Goal: Transaction & Acquisition: Purchase product/service

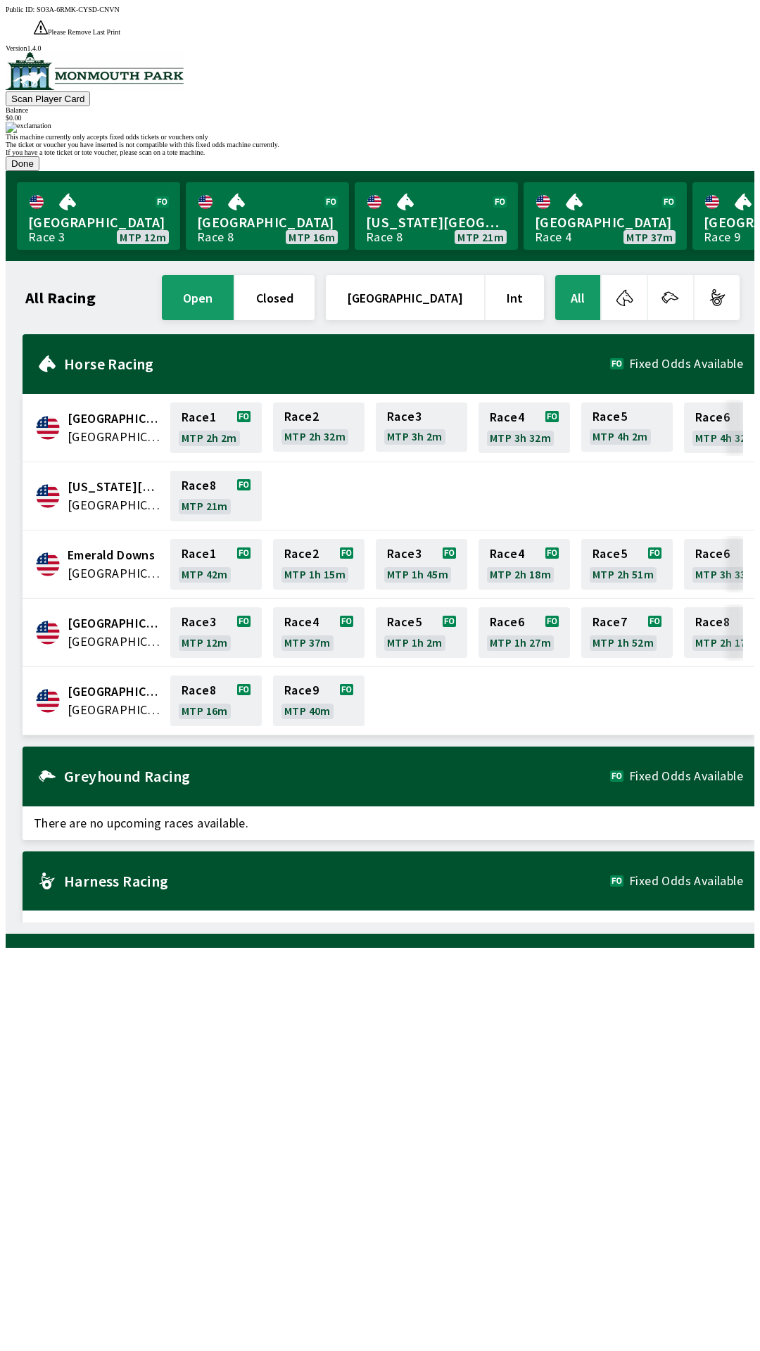
click at [39, 171] on button "Done" at bounding box center [23, 163] width 34 height 15
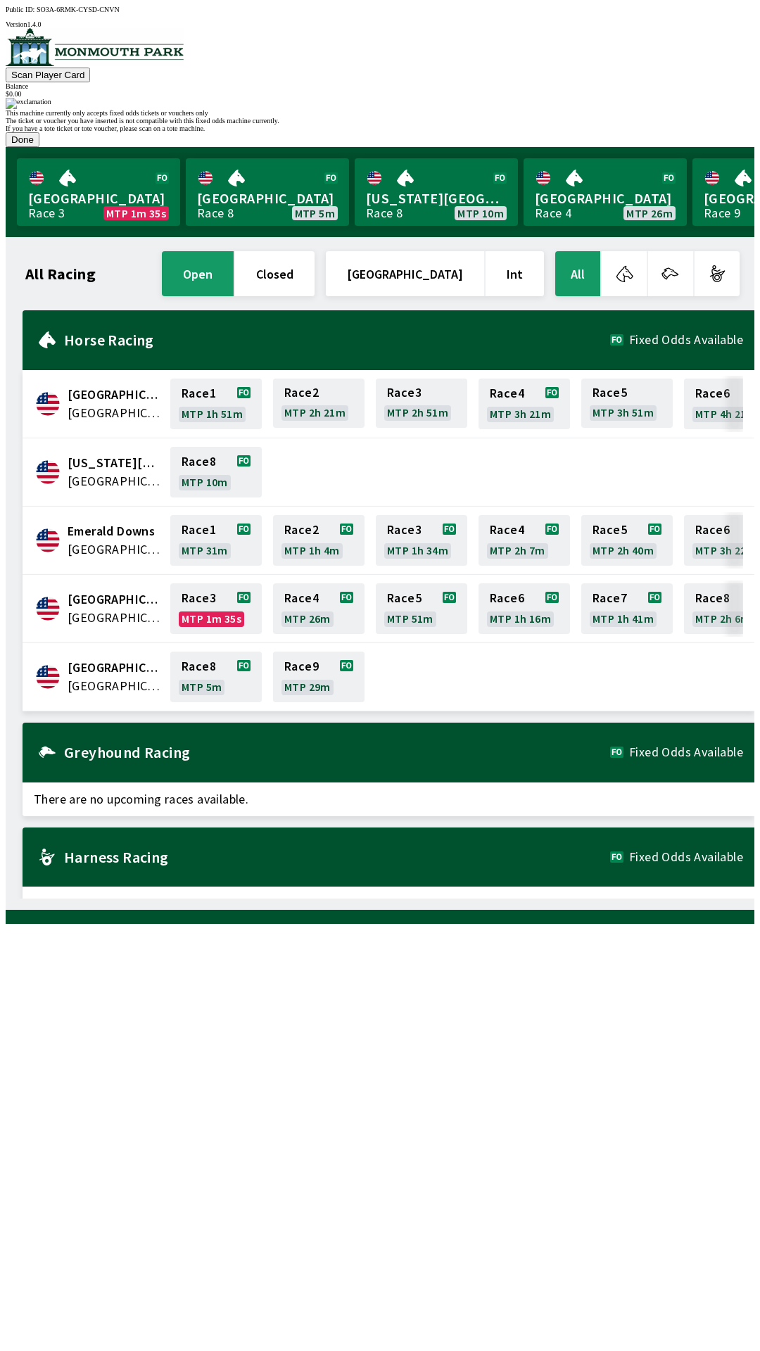
click at [39, 147] on button "Done" at bounding box center [23, 139] width 34 height 15
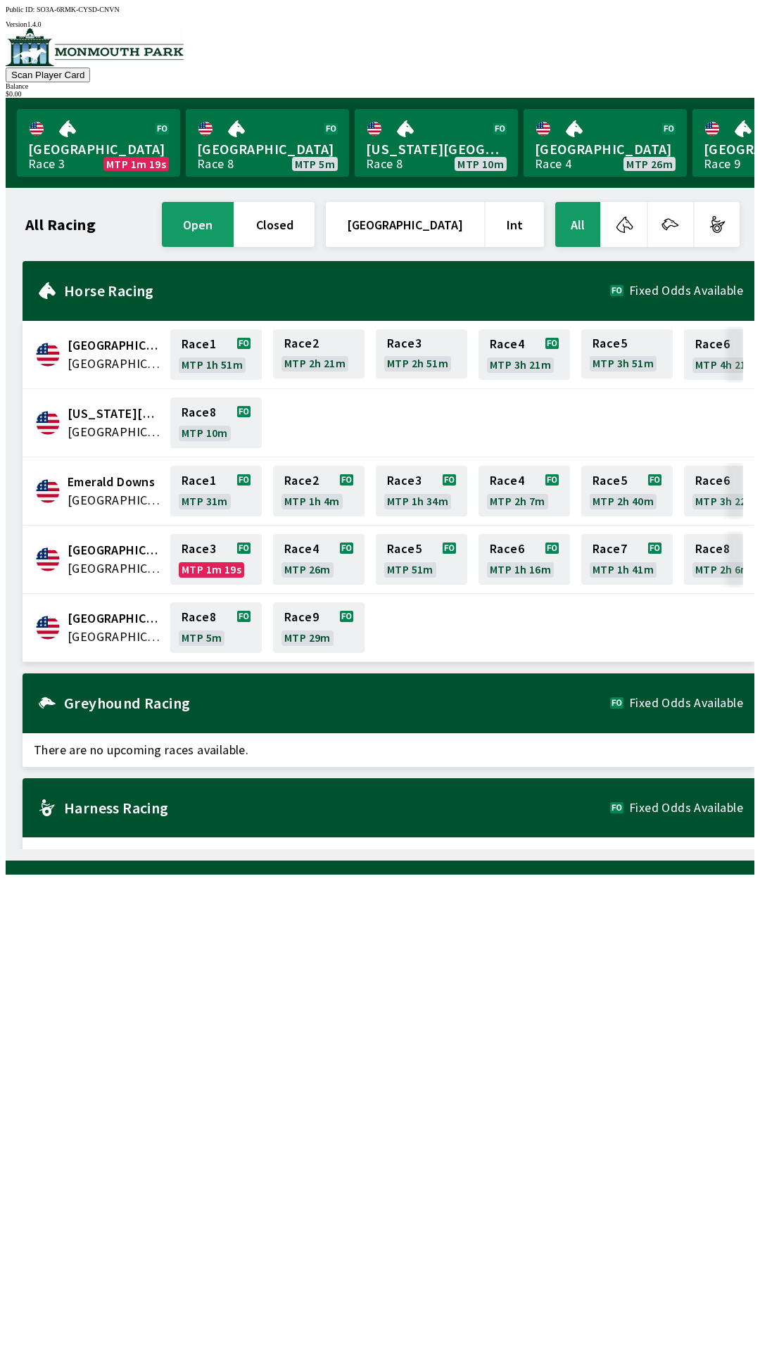
click at [70, 66] on img at bounding box center [95, 47] width 178 height 38
click at [143, 261] on div "Horse Racing Fixed Odds Available" at bounding box center [389, 291] width 732 height 60
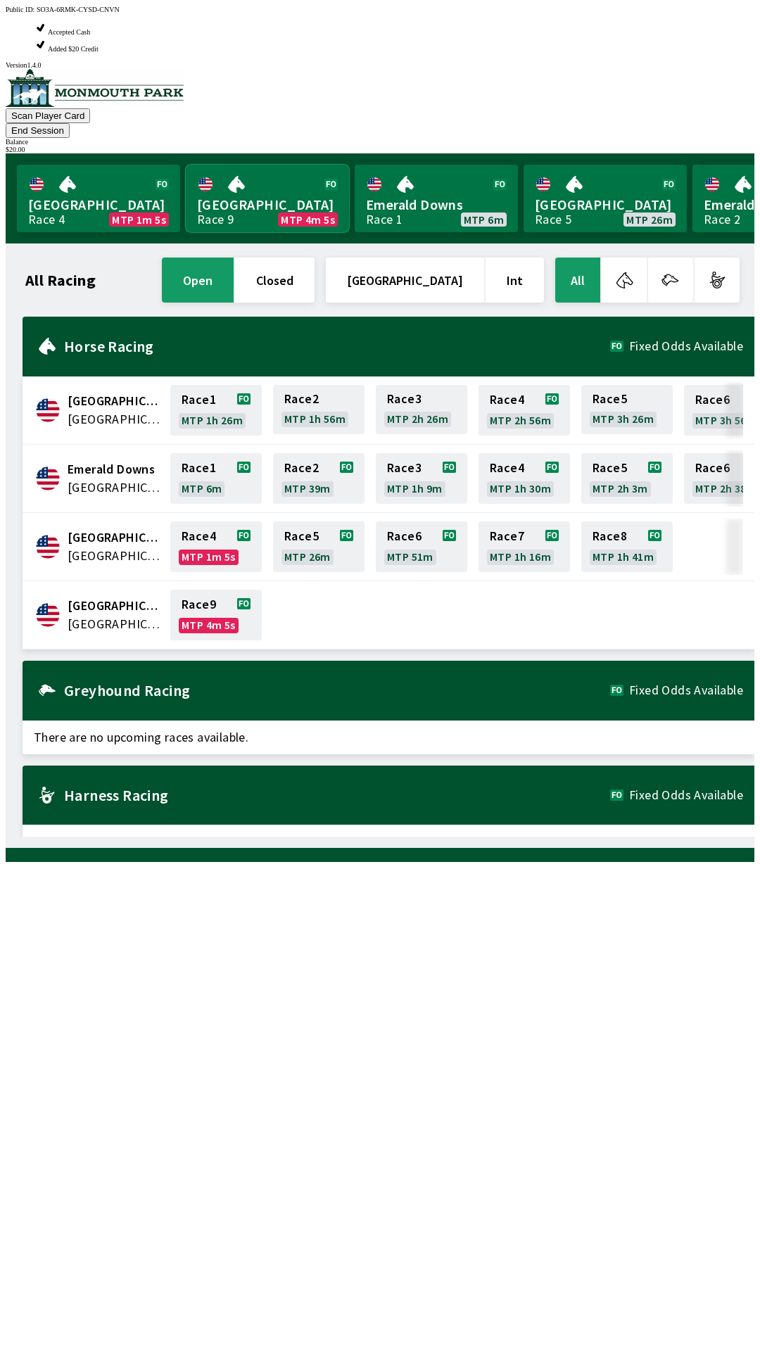
click at [296, 165] on link "[GEOGRAPHIC_DATA] Race 9 MTP 4m 5s" at bounding box center [267, 199] width 163 height 68
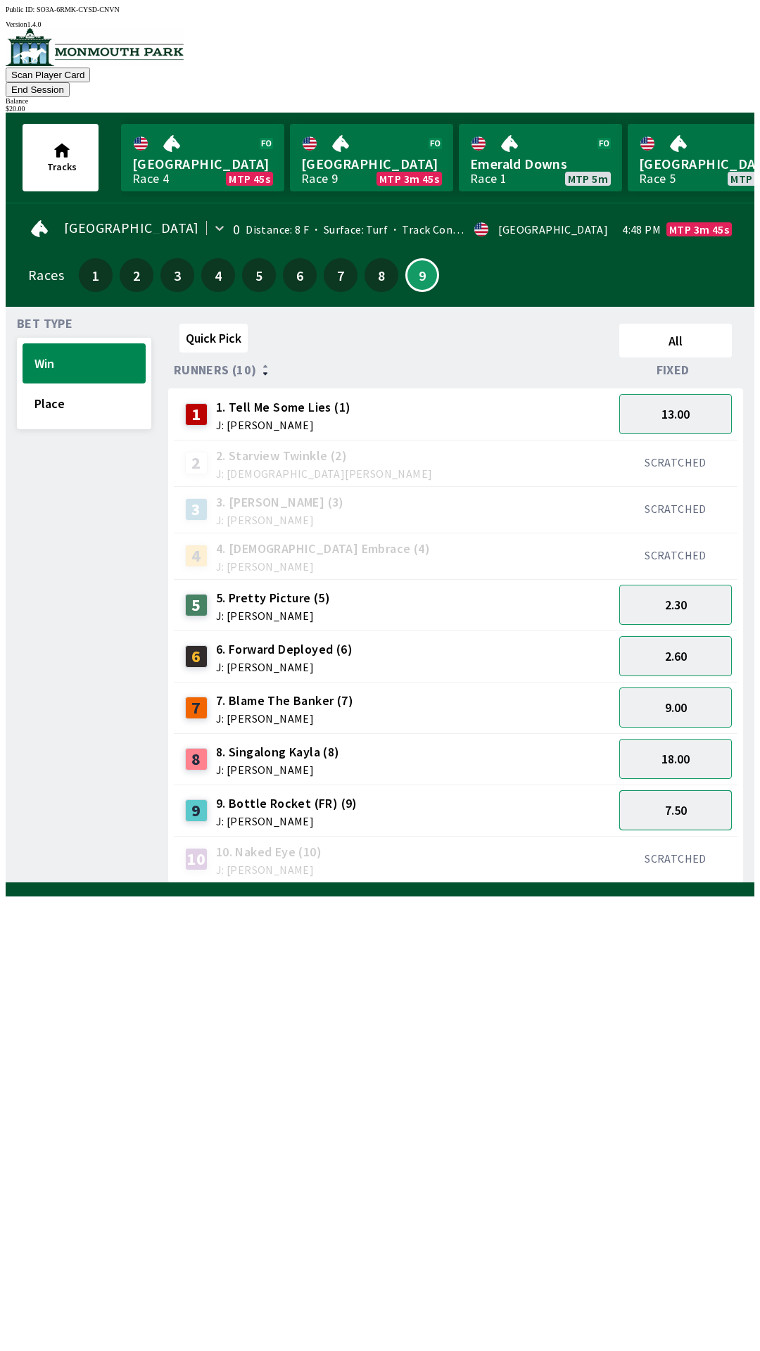
click at [689, 790] on button "7.50" at bounding box center [675, 810] width 113 height 40
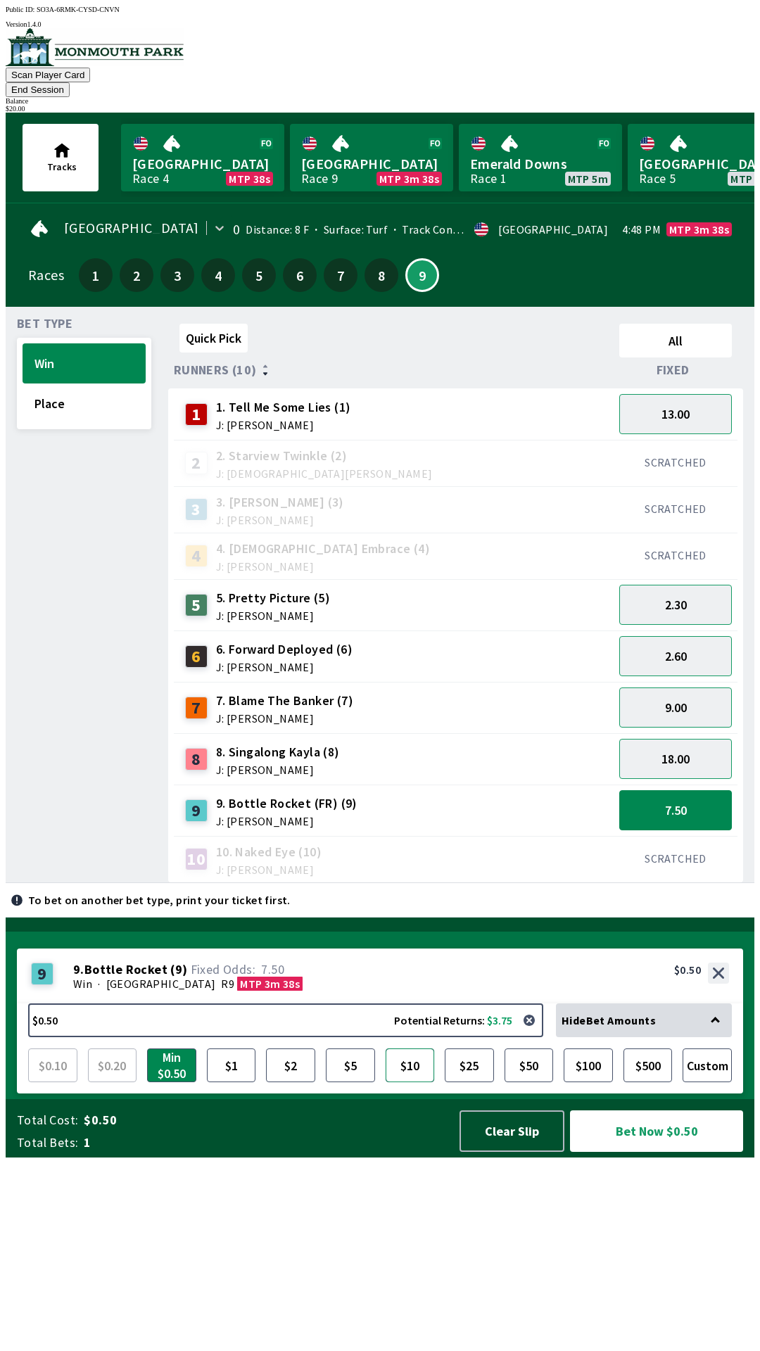
click at [408, 1082] on button "$10" at bounding box center [409, 1065] width 49 height 34
click at [414, 1082] on button "$10" at bounding box center [409, 1065] width 49 height 34
click at [671, 1151] on button "Bet Now $10.00" at bounding box center [656, 1131] width 173 height 42
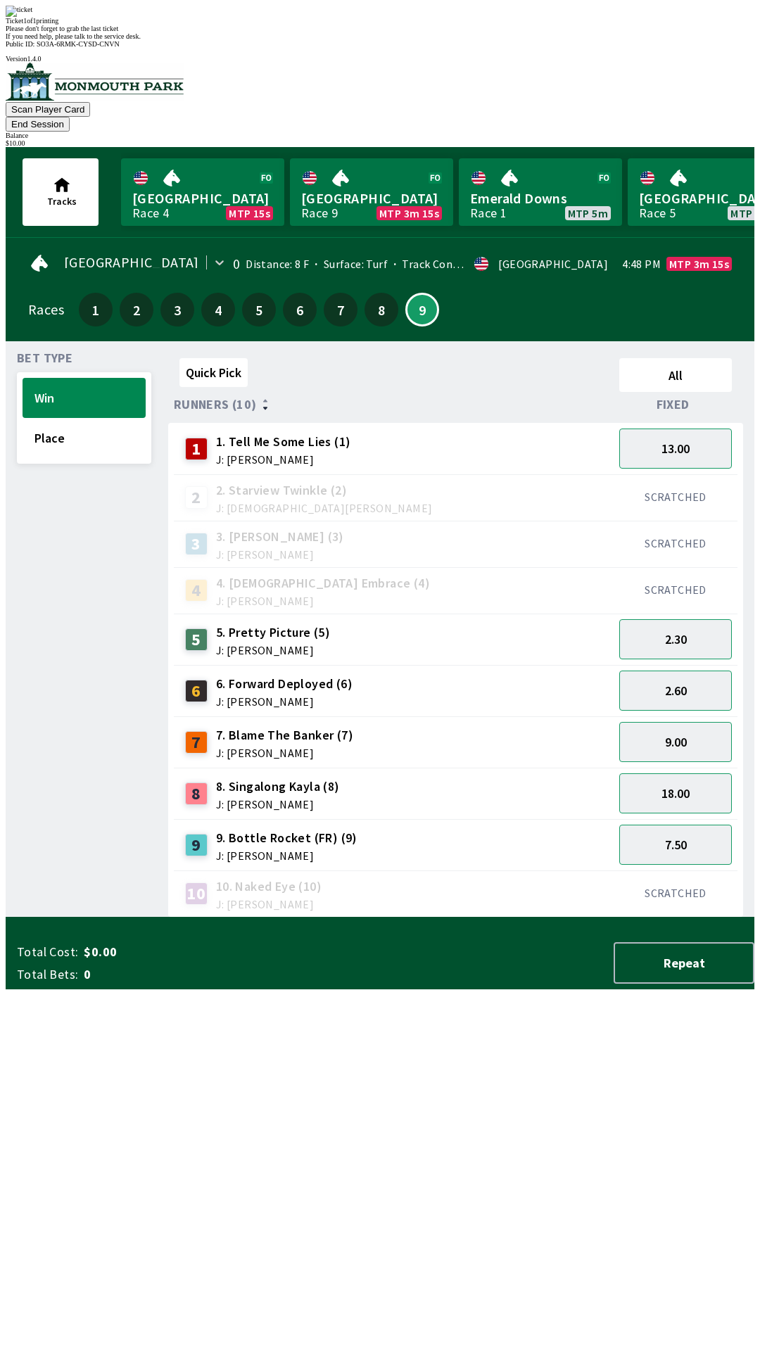
click at [141, 40] on span "If you need help, please talk to the service desk." at bounding box center [73, 36] width 135 height 8
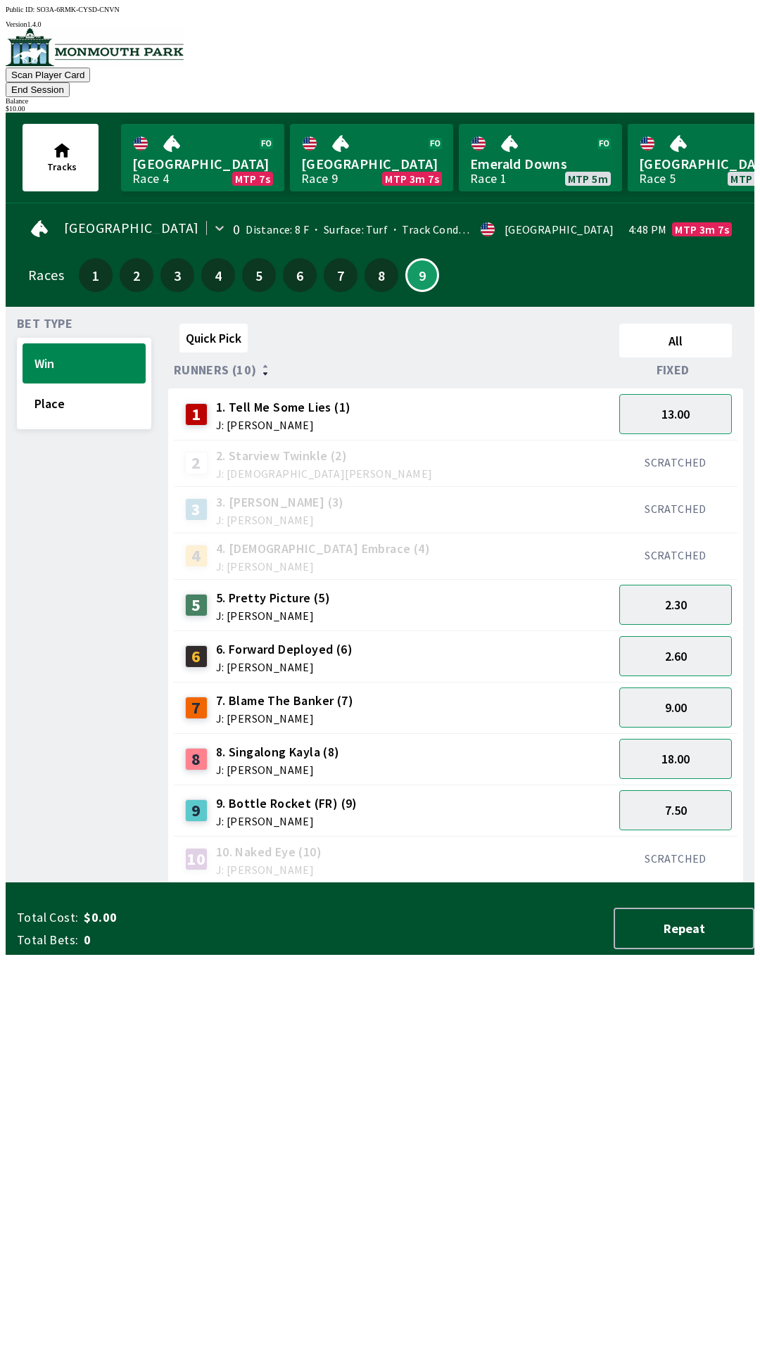
click at [548, 841] on div "10 10. Naked Eye (10) J: [PERSON_NAME]" at bounding box center [393, 858] width 428 height 35
click at [547, 883] on div "Quick Pick All Runners (10) Fixed 1 1. Tell Me Some Lies (1) J: [PERSON_NAME] 1…" at bounding box center [461, 600] width 586 height 565
click at [211, 141] on link "[GEOGRAPHIC_DATA] Race 4 MTP 0s" at bounding box center [202, 158] width 163 height 68
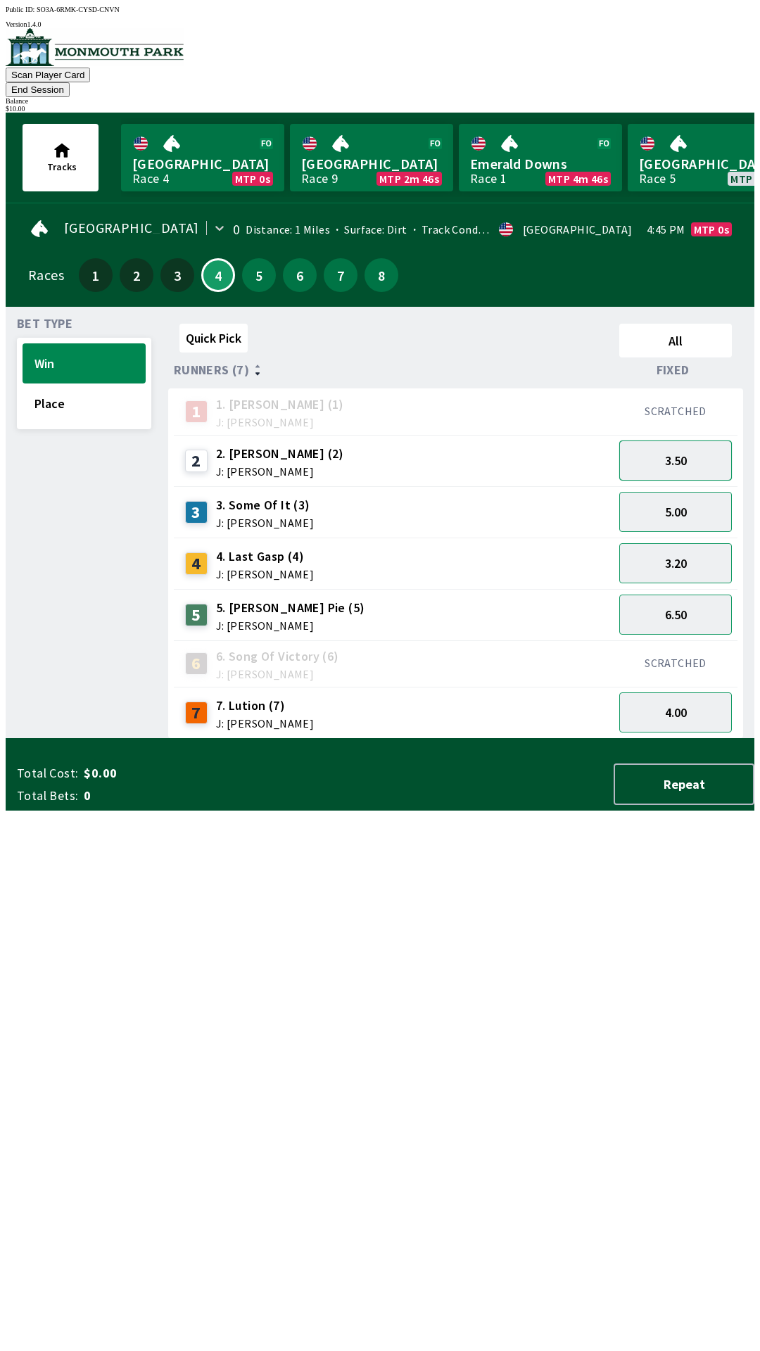
click at [684, 442] on button "3.50" at bounding box center [675, 460] width 113 height 40
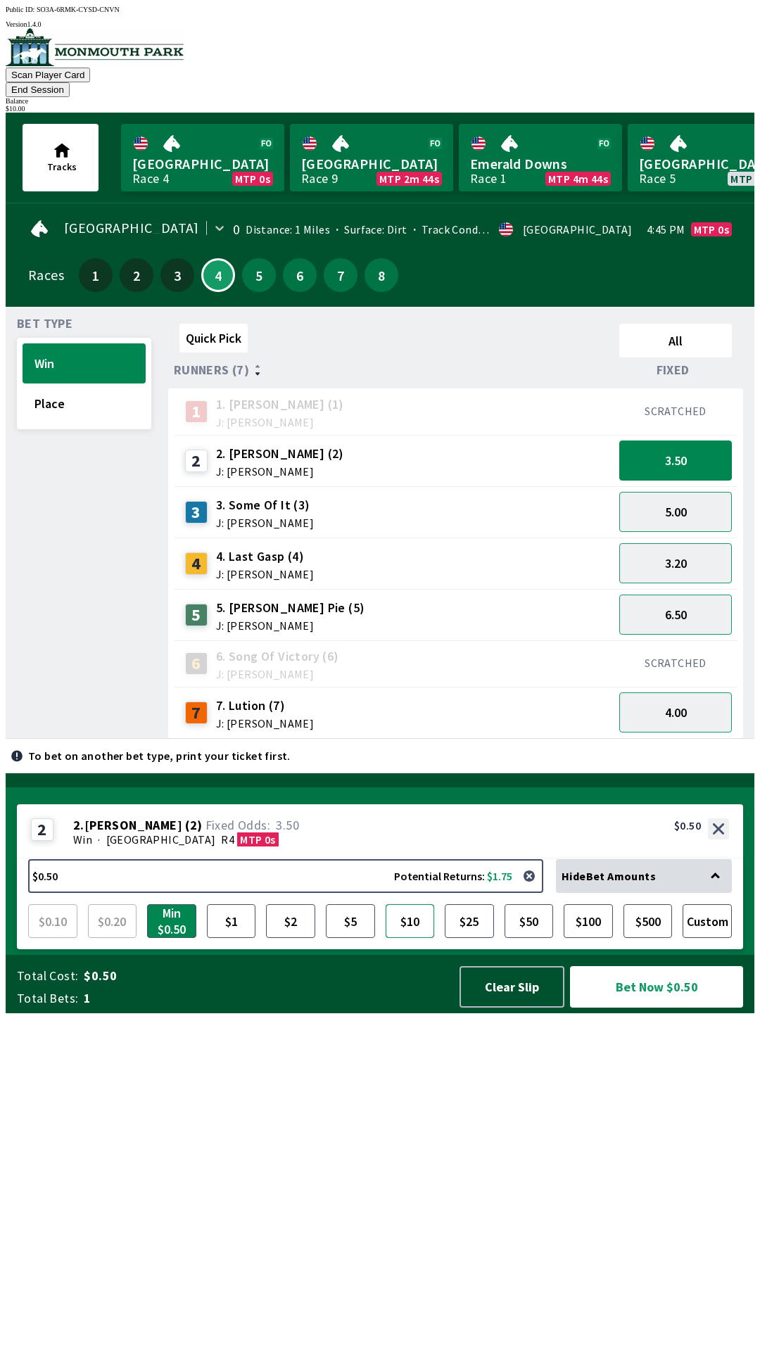
click at [421, 938] on button "$10" at bounding box center [409, 921] width 49 height 34
click at [670, 1007] on button "Bet Now $10.00" at bounding box center [656, 987] width 173 height 42
